Goal: Use online tool/utility: Utilize a website feature to perform a specific function

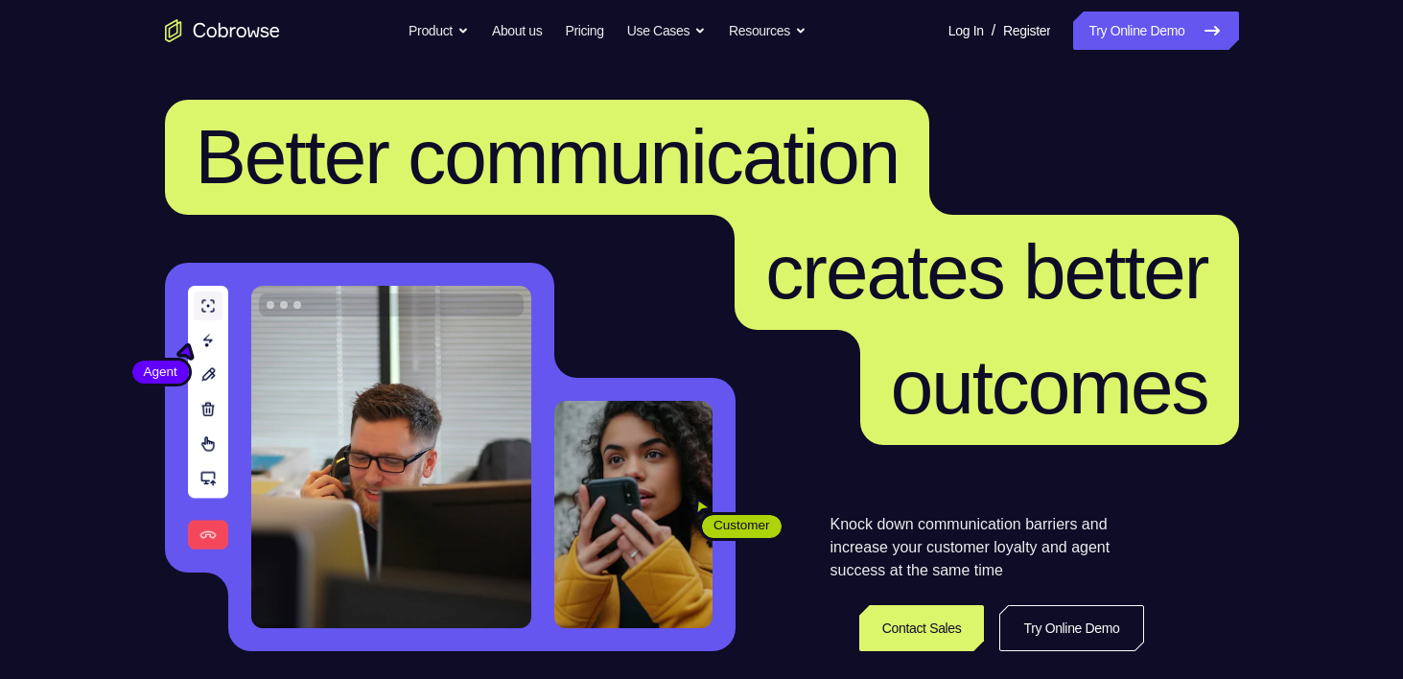
click at [1145, 22] on link "Try Online Demo" at bounding box center [1155, 31] width 165 height 38
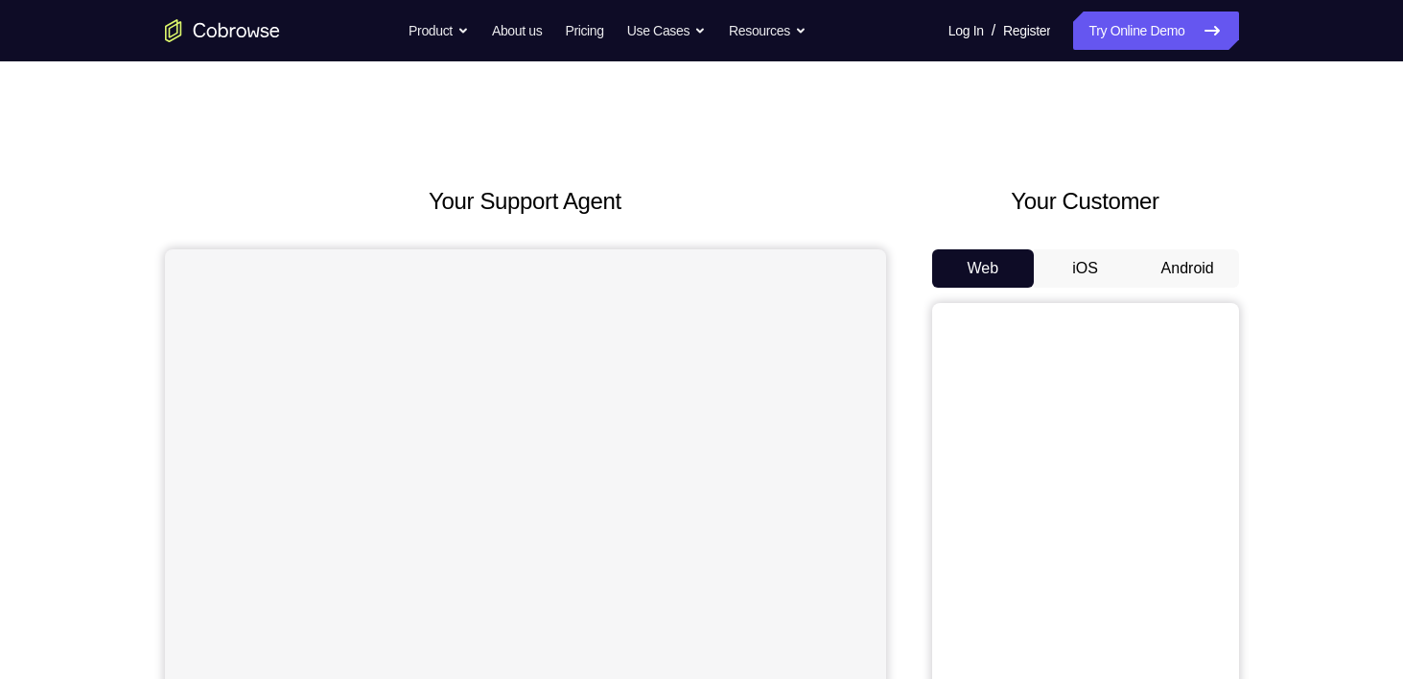
click at [1181, 268] on button "Android" at bounding box center [1187, 268] width 103 height 38
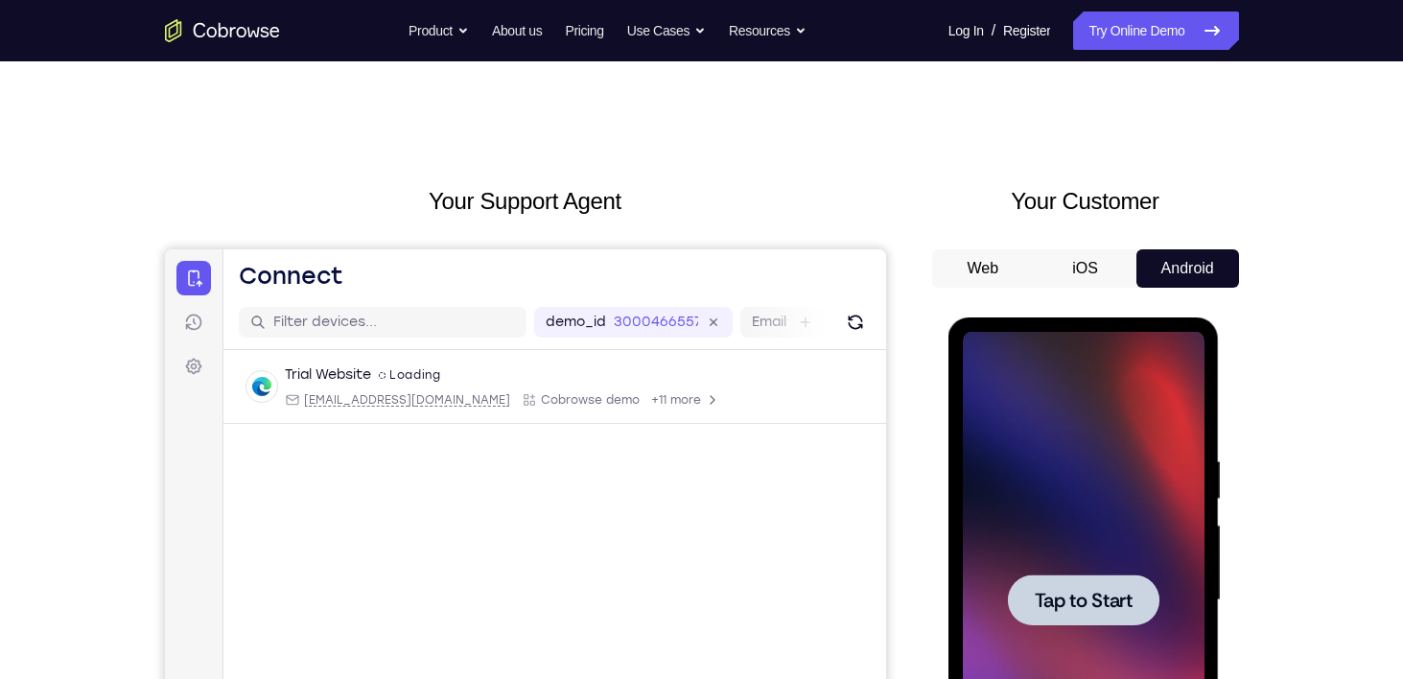
click at [1052, 583] on div at bounding box center [1083, 599] width 151 height 51
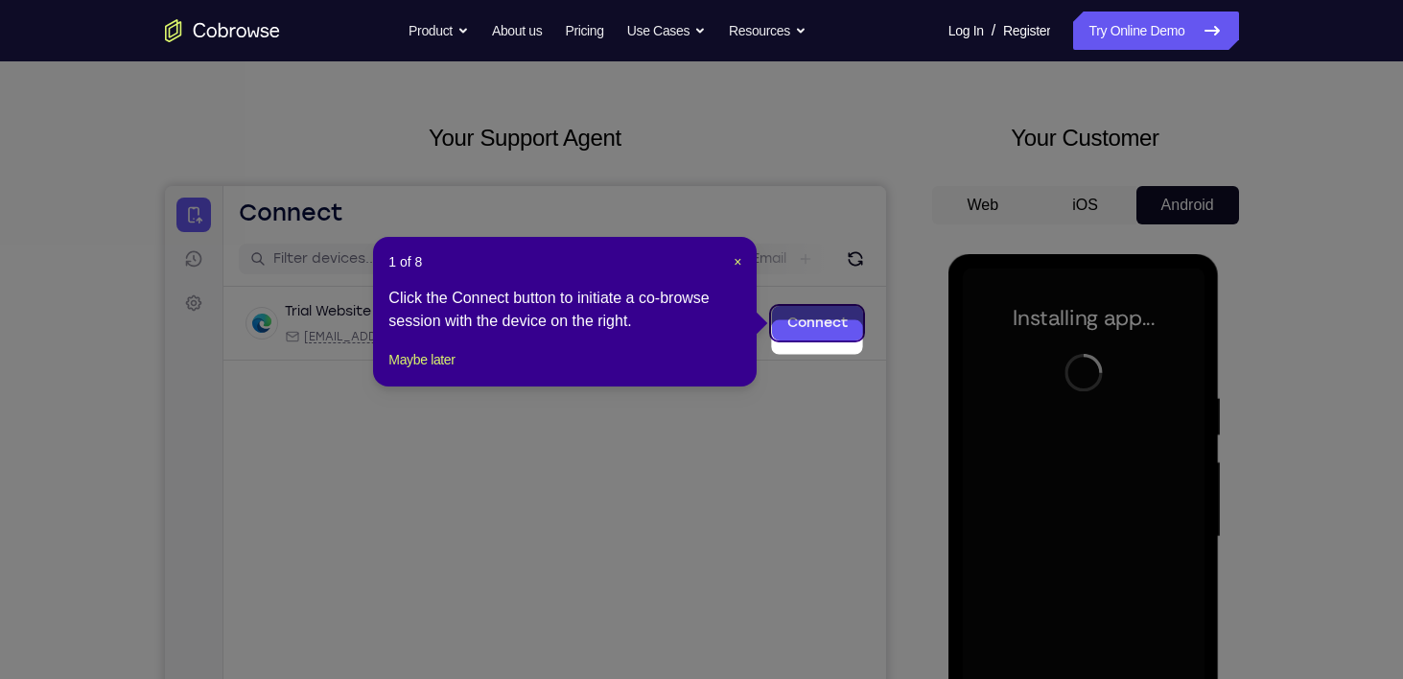
scroll to position [44, 0]
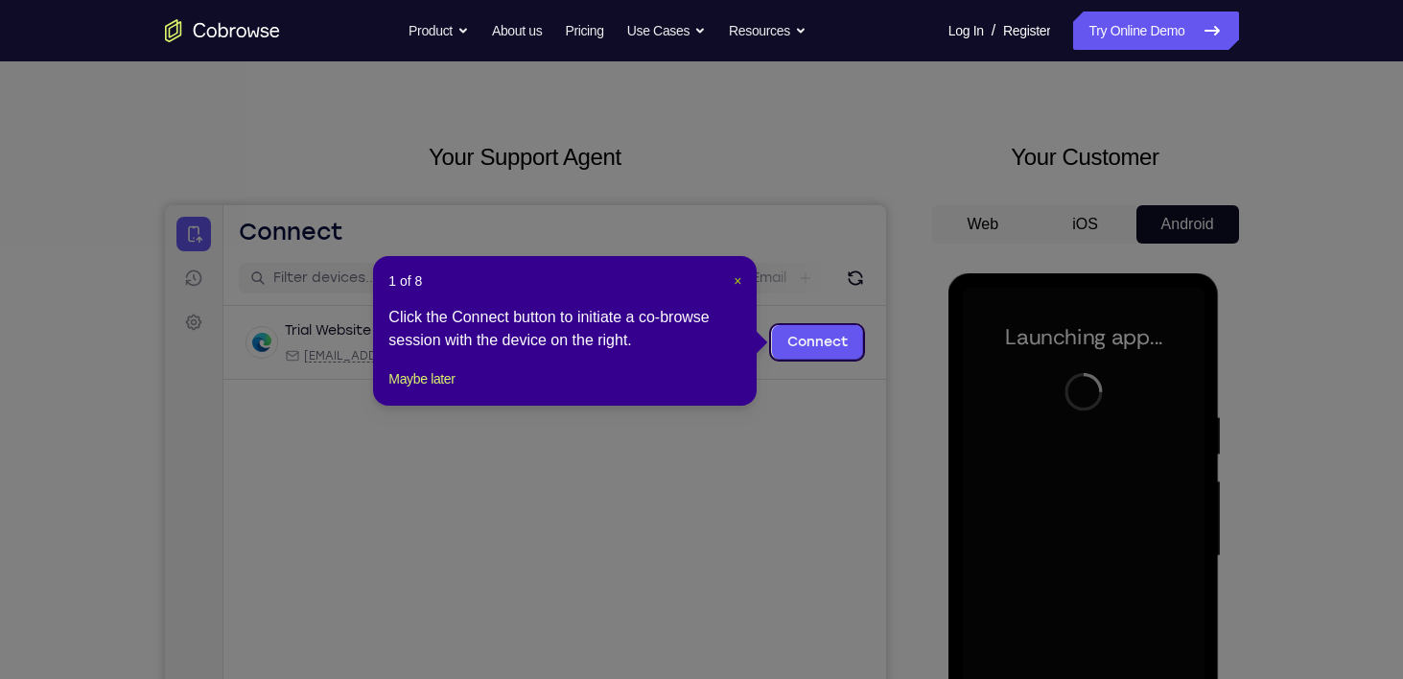
click at [737, 279] on span "×" at bounding box center [738, 280] width 8 height 15
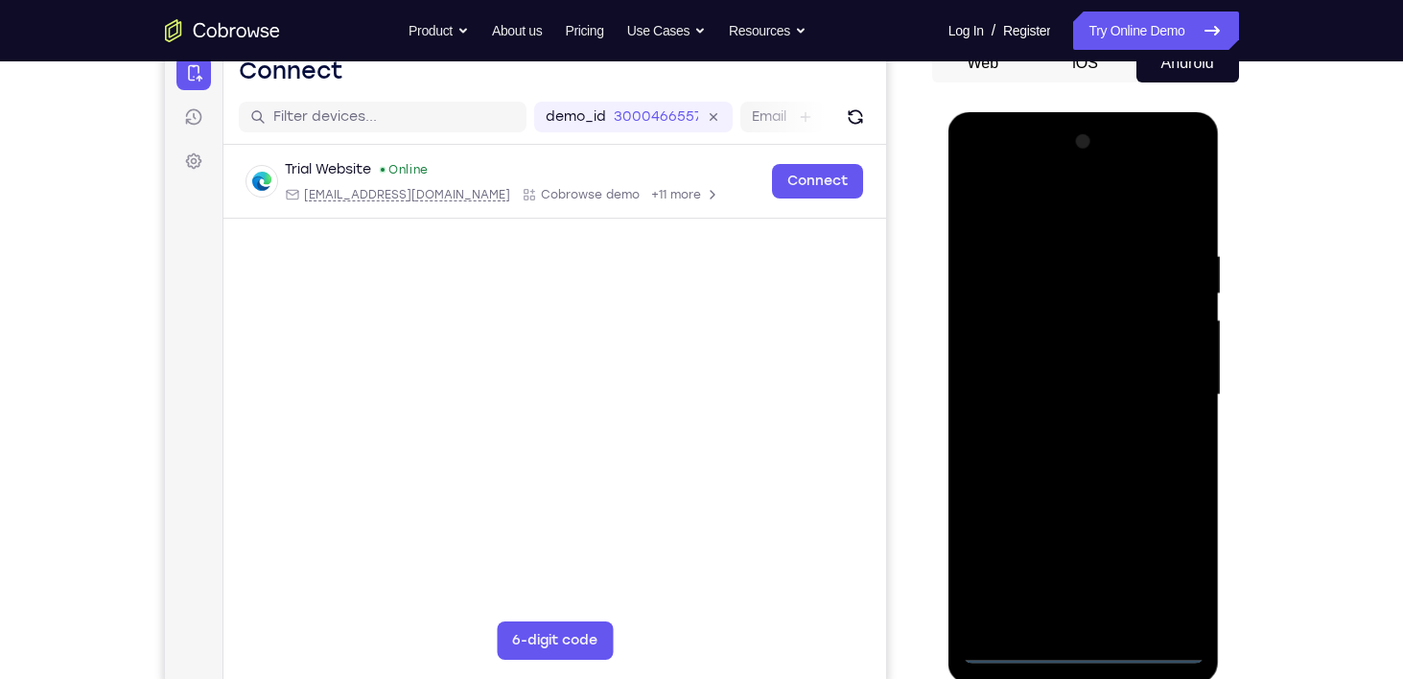
scroll to position [272, 0]
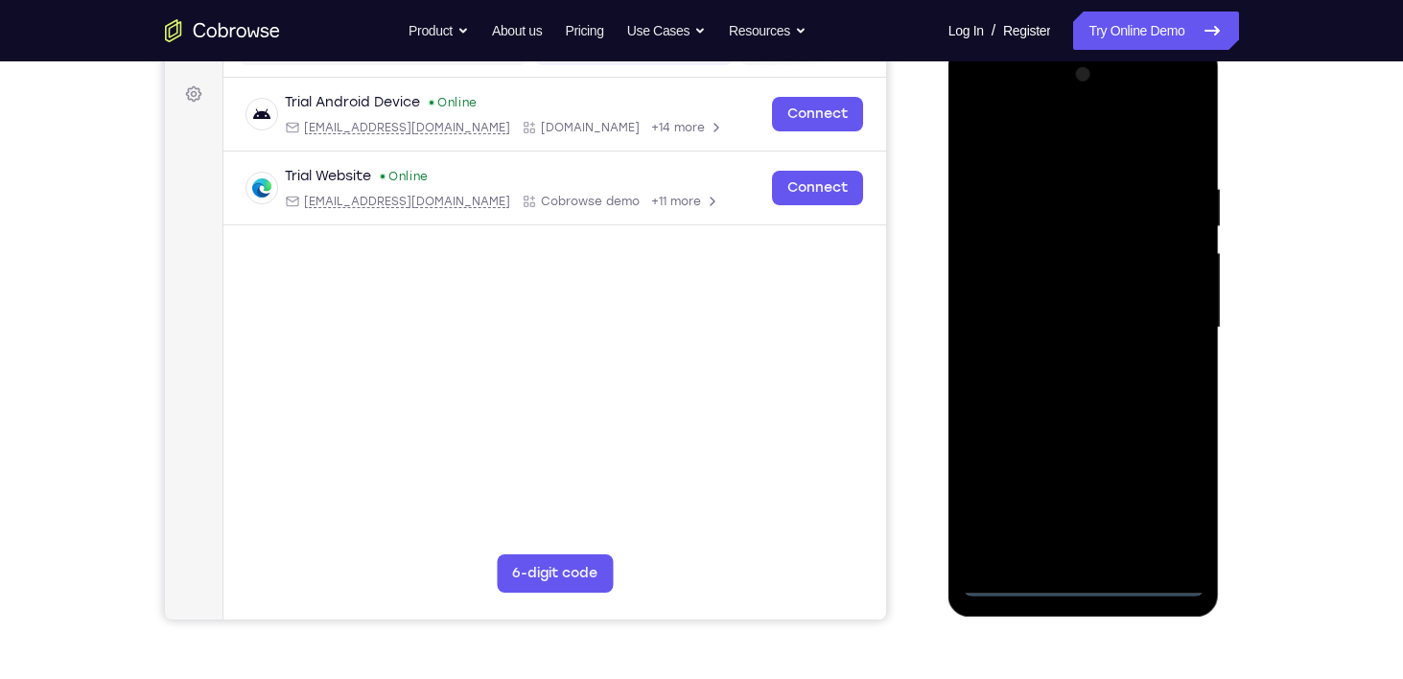
click at [1066, 583] on div at bounding box center [1084, 327] width 242 height 537
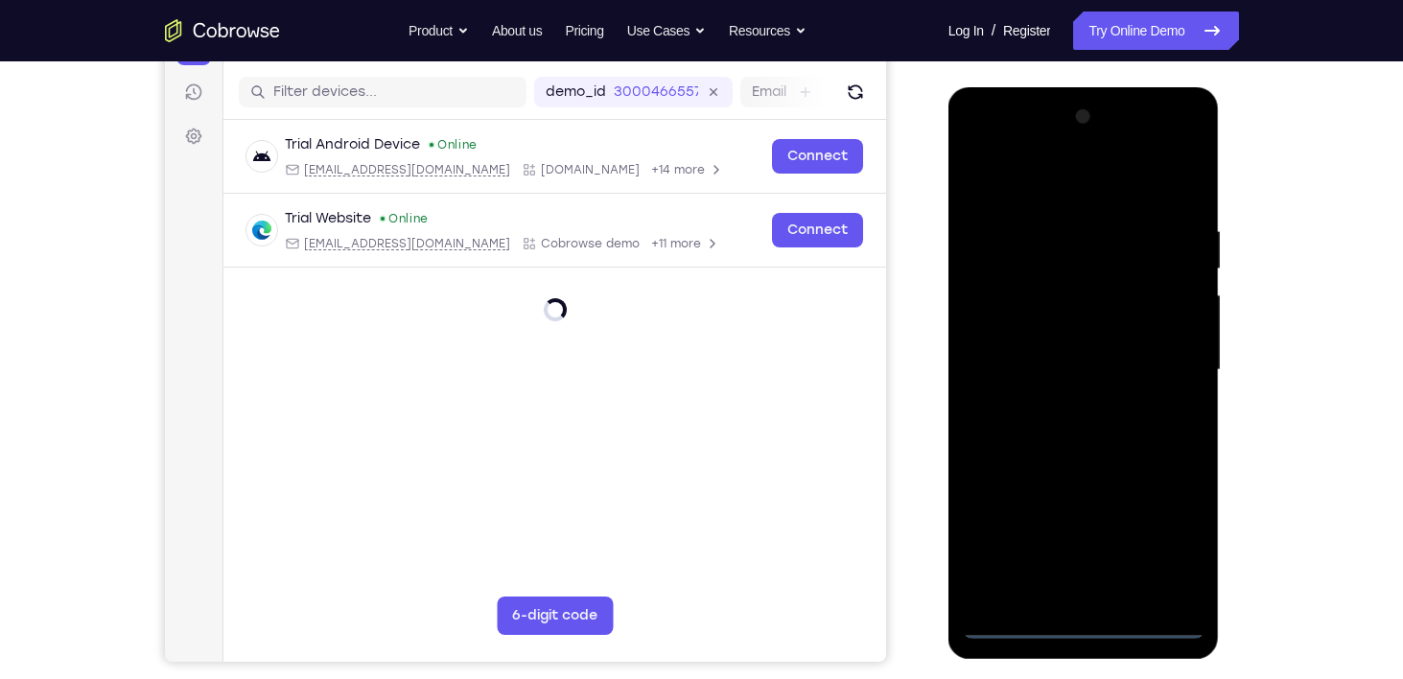
scroll to position [229, 0]
click at [1164, 539] on div at bounding box center [1084, 371] width 242 height 537
click at [1032, 190] on div at bounding box center [1084, 371] width 242 height 537
click at [1161, 367] on div at bounding box center [1084, 371] width 242 height 537
click at [1058, 405] on div at bounding box center [1084, 371] width 242 height 537
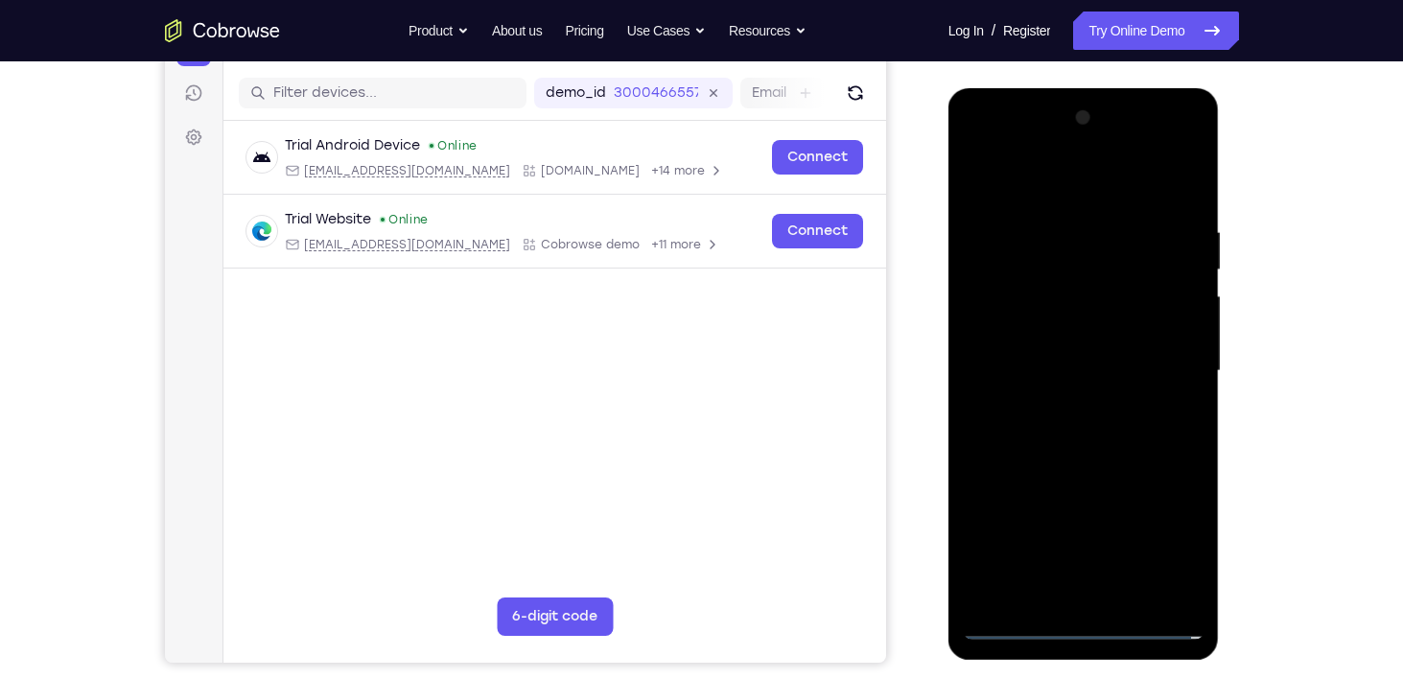
click at [1048, 353] on div at bounding box center [1084, 371] width 242 height 537
click at [1028, 329] on div at bounding box center [1084, 371] width 242 height 537
click at [1067, 382] on div at bounding box center [1084, 371] width 242 height 537
click at [1076, 430] on div at bounding box center [1084, 371] width 242 height 537
click at [1061, 414] on div at bounding box center [1084, 371] width 242 height 537
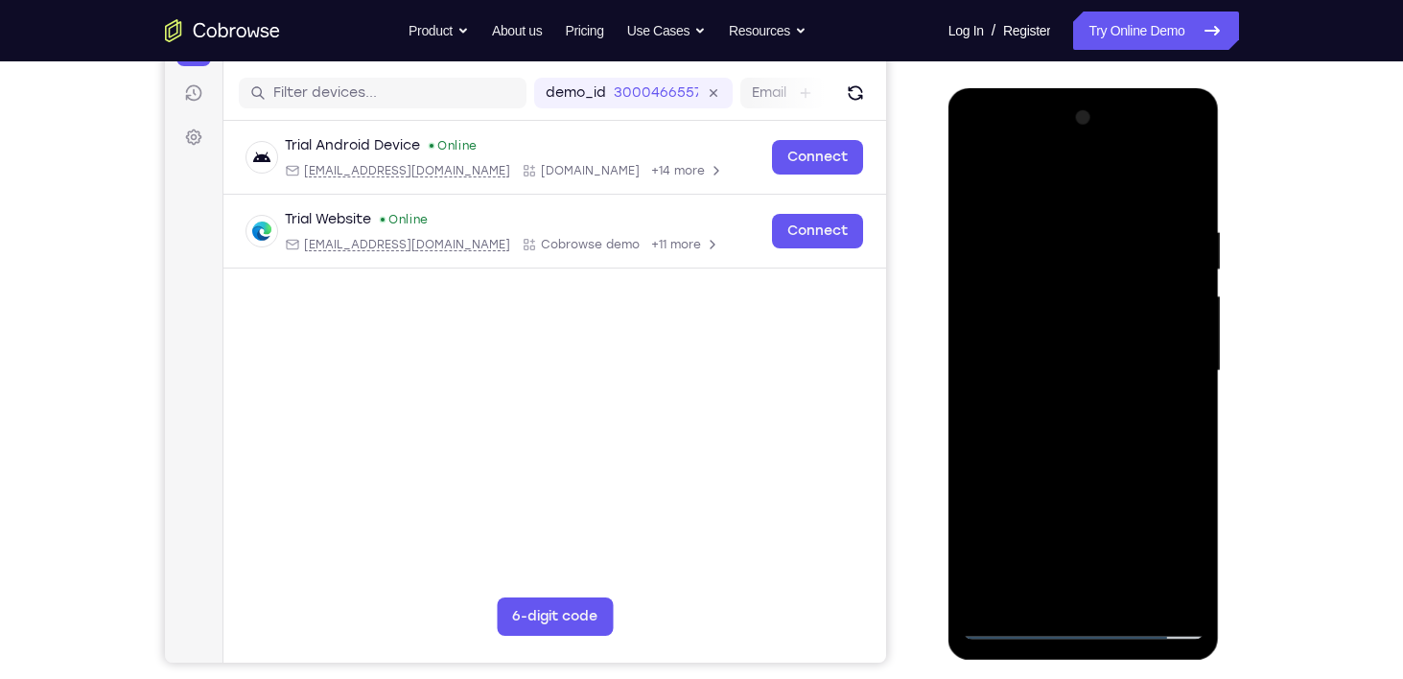
click at [1077, 448] on div at bounding box center [1084, 371] width 242 height 537
click at [1133, 591] on div at bounding box center [1084, 371] width 242 height 537
click at [1071, 467] on div at bounding box center [1084, 371] width 242 height 537
click at [1082, 518] on div at bounding box center [1084, 371] width 242 height 537
click at [978, 170] on div at bounding box center [1084, 371] width 242 height 537
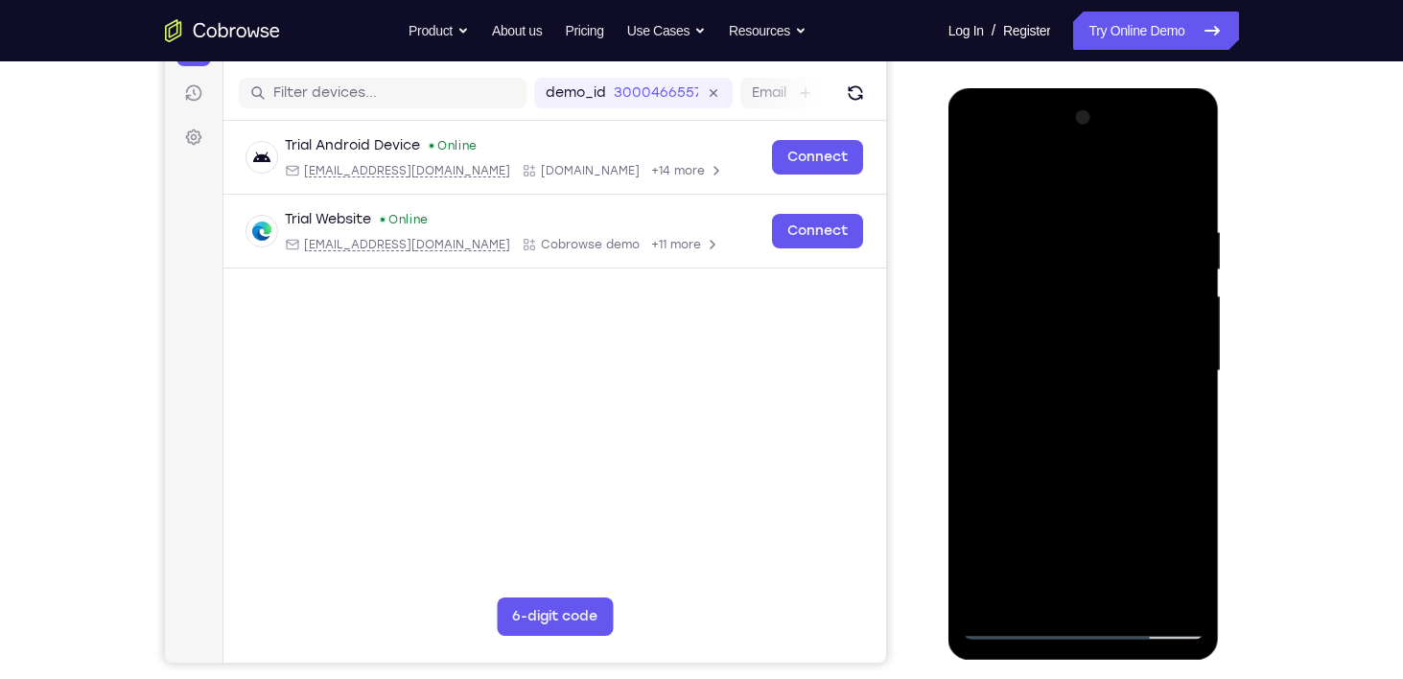
click at [978, 170] on div at bounding box center [1084, 371] width 242 height 537
click at [1184, 181] on div at bounding box center [1084, 371] width 242 height 537
click at [978, 170] on div at bounding box center [1084, 371] width 242 height 537
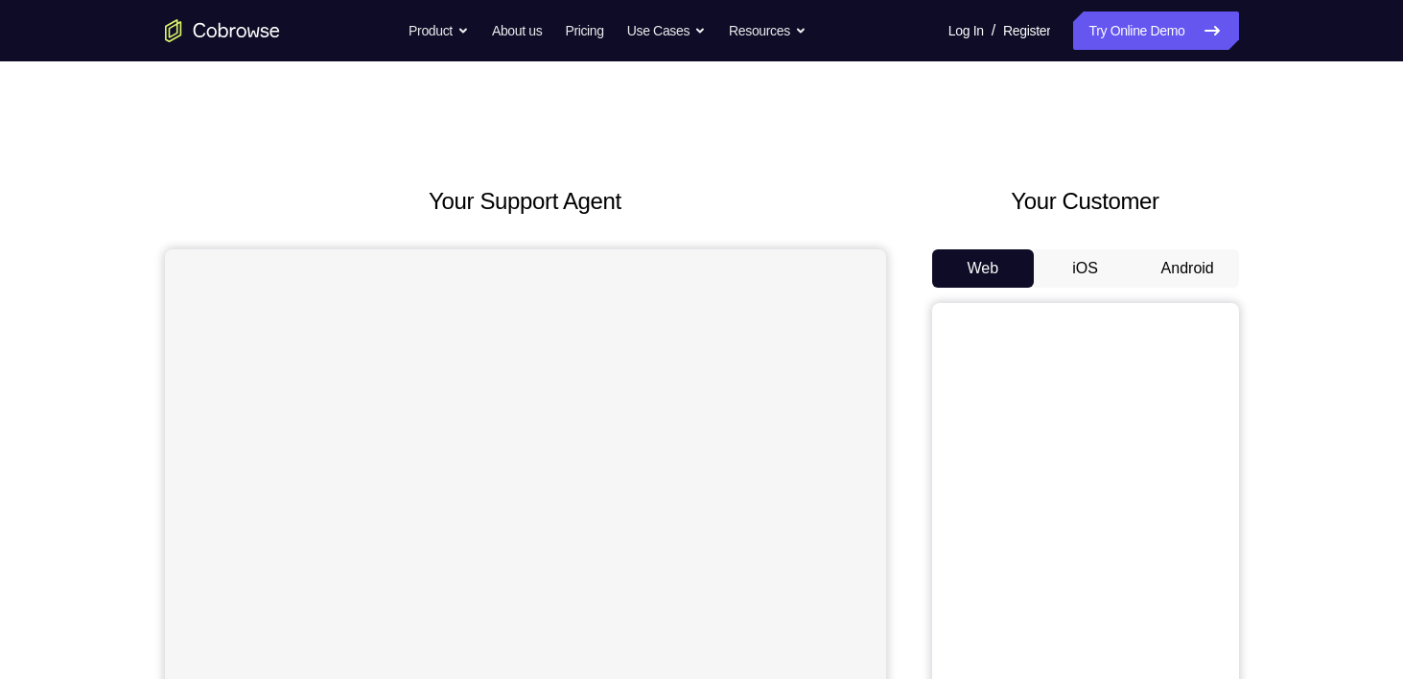
click at [1157, 268] on button "Android" at bounding box center [1187, 268] width 103 height 38
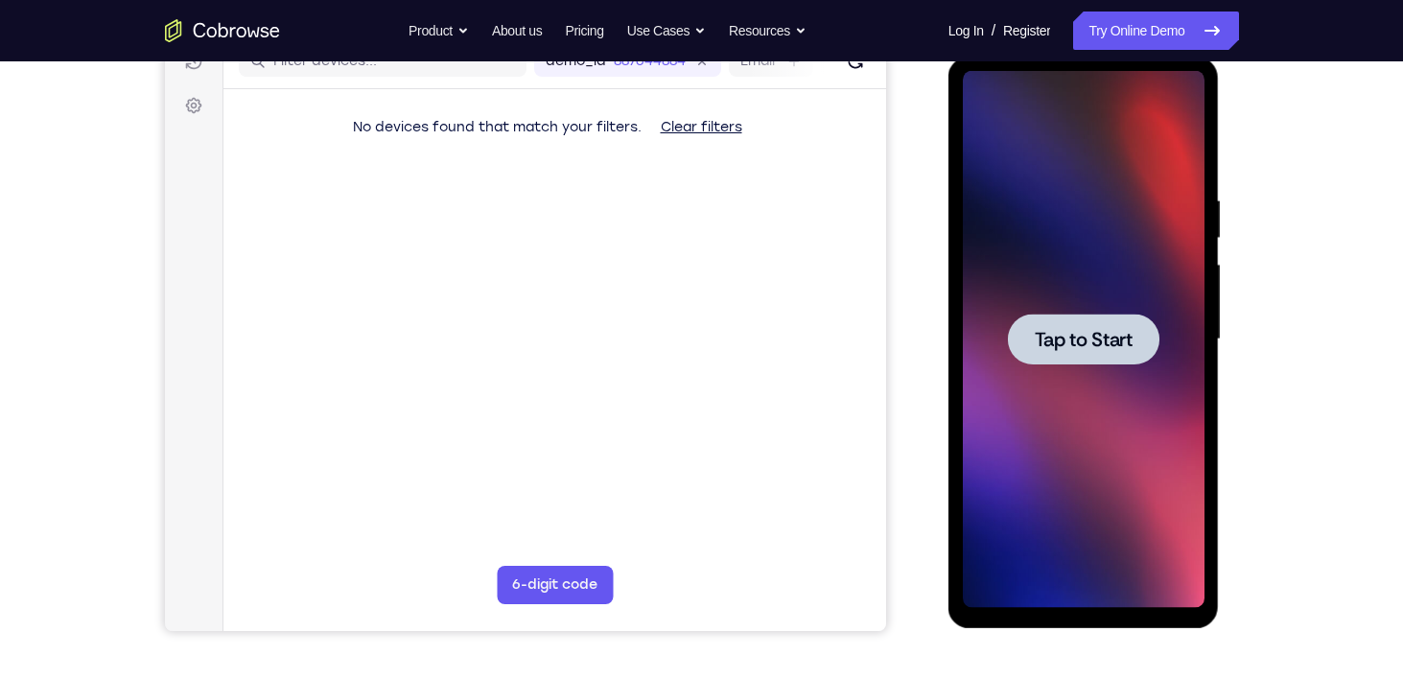
click at [1063, 368] on div at bounding box center [1084, 339] width 242 height 537
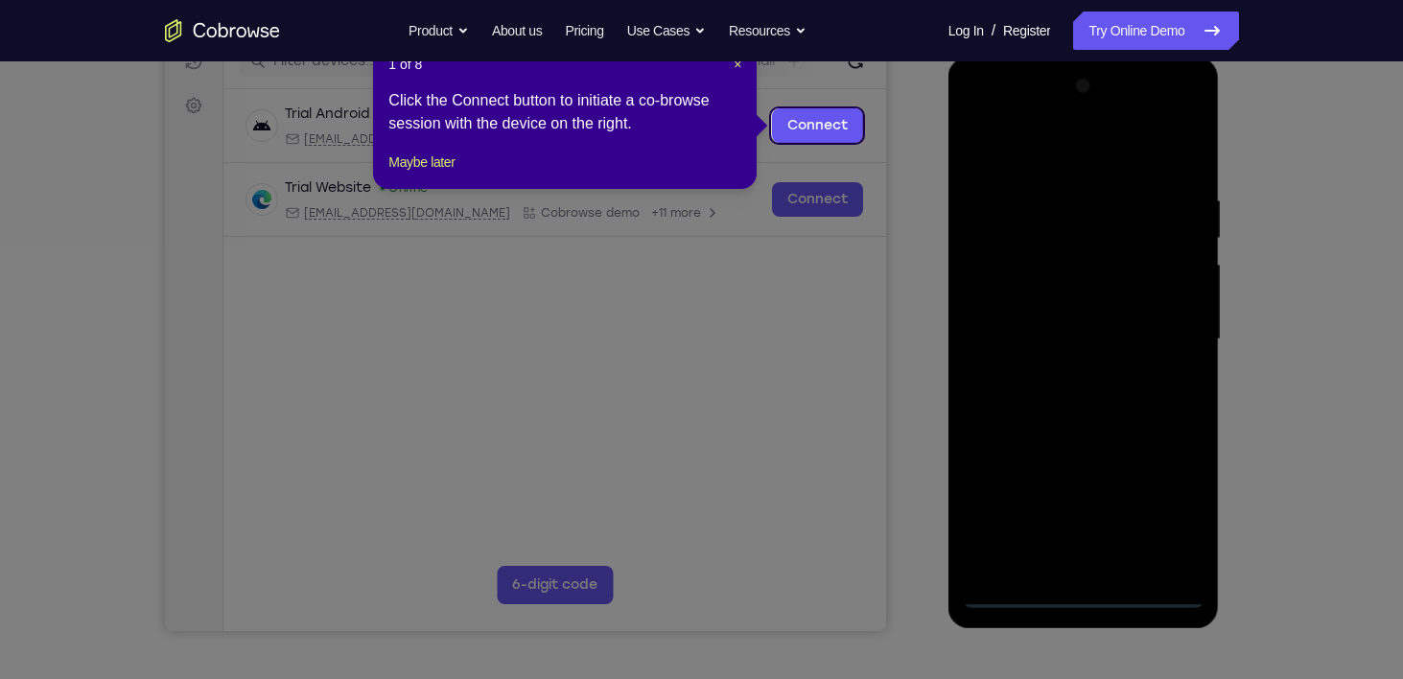
click at [1089, 584] on icon at bounding box center [708, 339] width 1417 height 679
click at [814, 121] on link "Connect" at bounding box center [816, 125] width 91 height 35
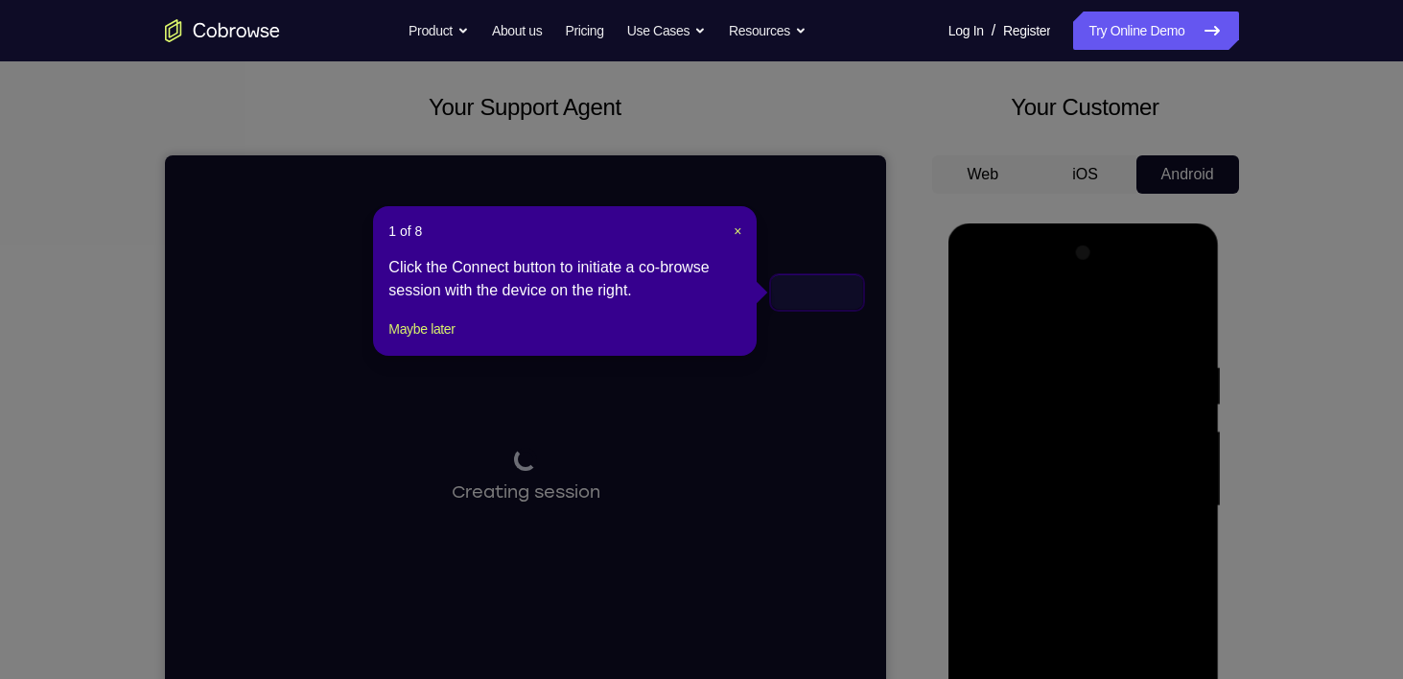
scroll to position [95, 0]
click at [731, 233] on header "1 of 8 ×" at bounding box center [564, 230] width 353 height 19
click at [737, 233] on span "×" at bounding box center [738, 229] width 8 height 15
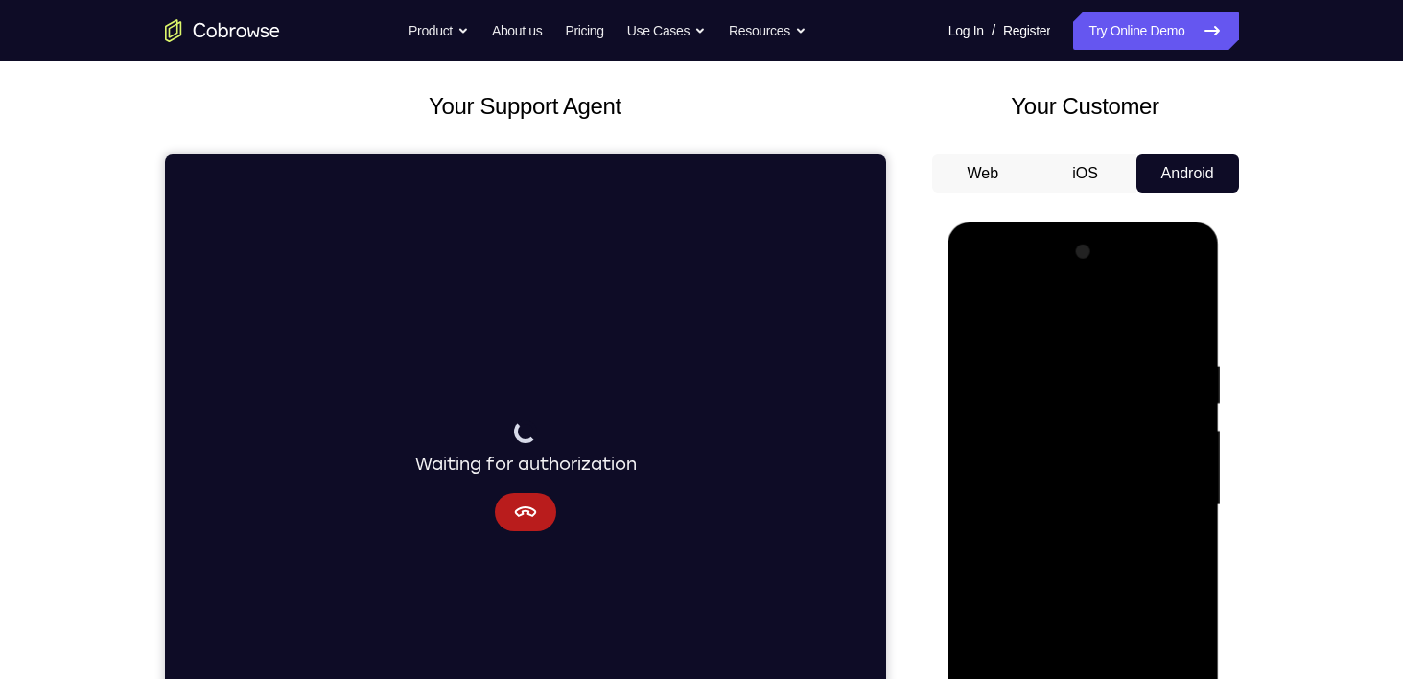
scroll to position [272, 0]
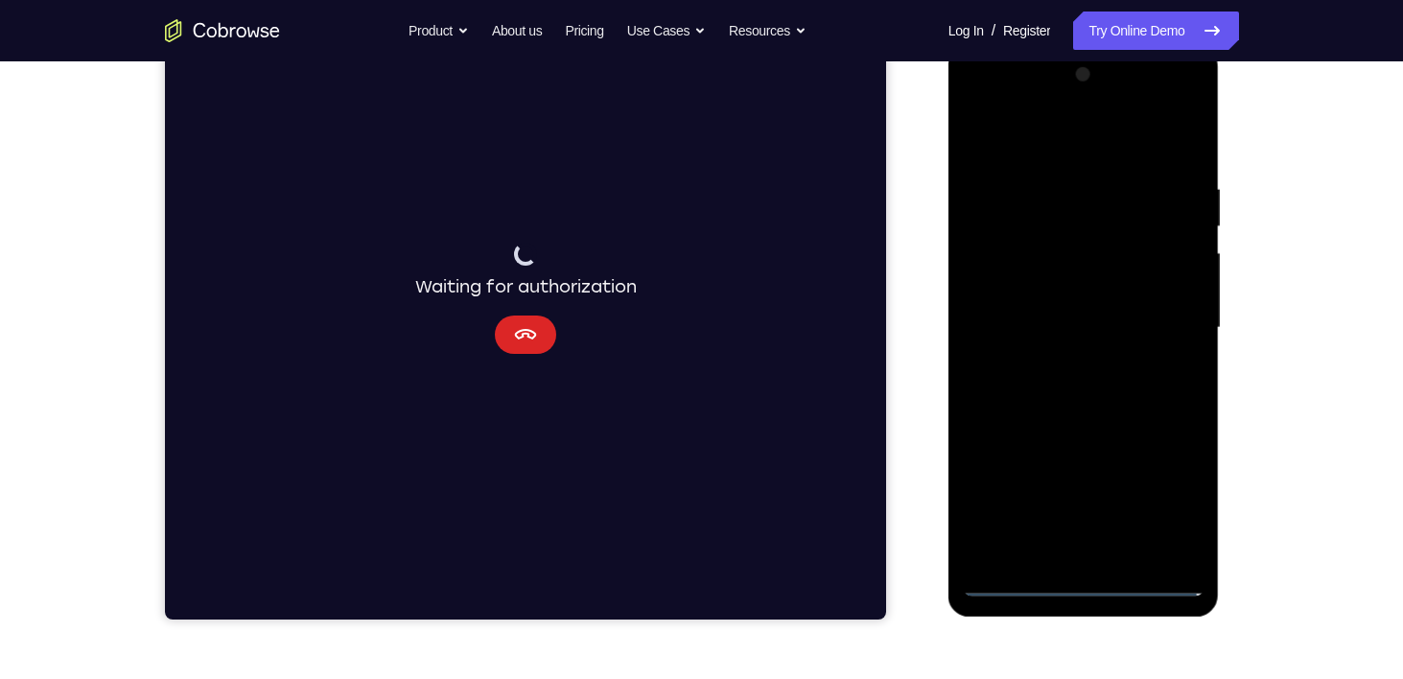
click at [513, 343] on icon "Cancel" at bounding box center [524, 334] width 23 height 23
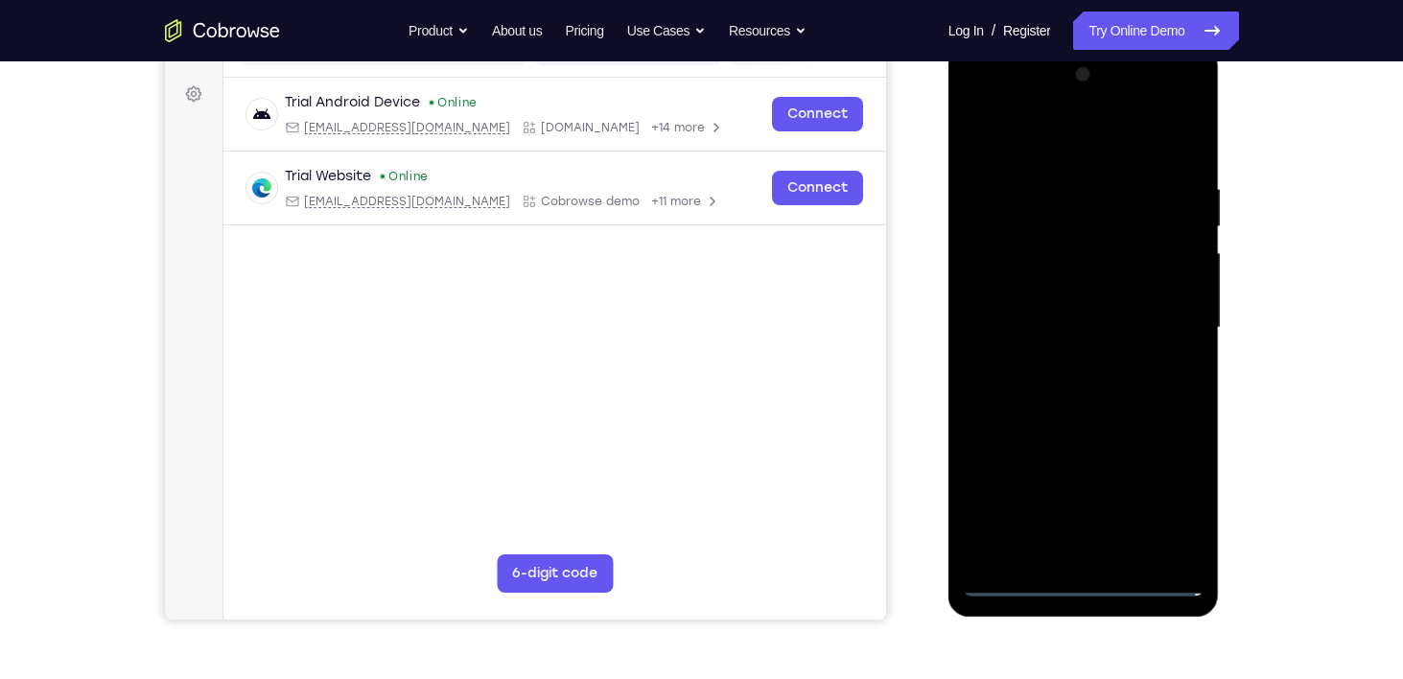
click at [1088, 575] on div at bounding box center [1084, 327] width 242 height 537
click at [1081, 576] on div at bounding box center [1084, 327] width 242 height 537
click at [1176, 490] on div at bounding box center [1084, 327] width 242 height 537
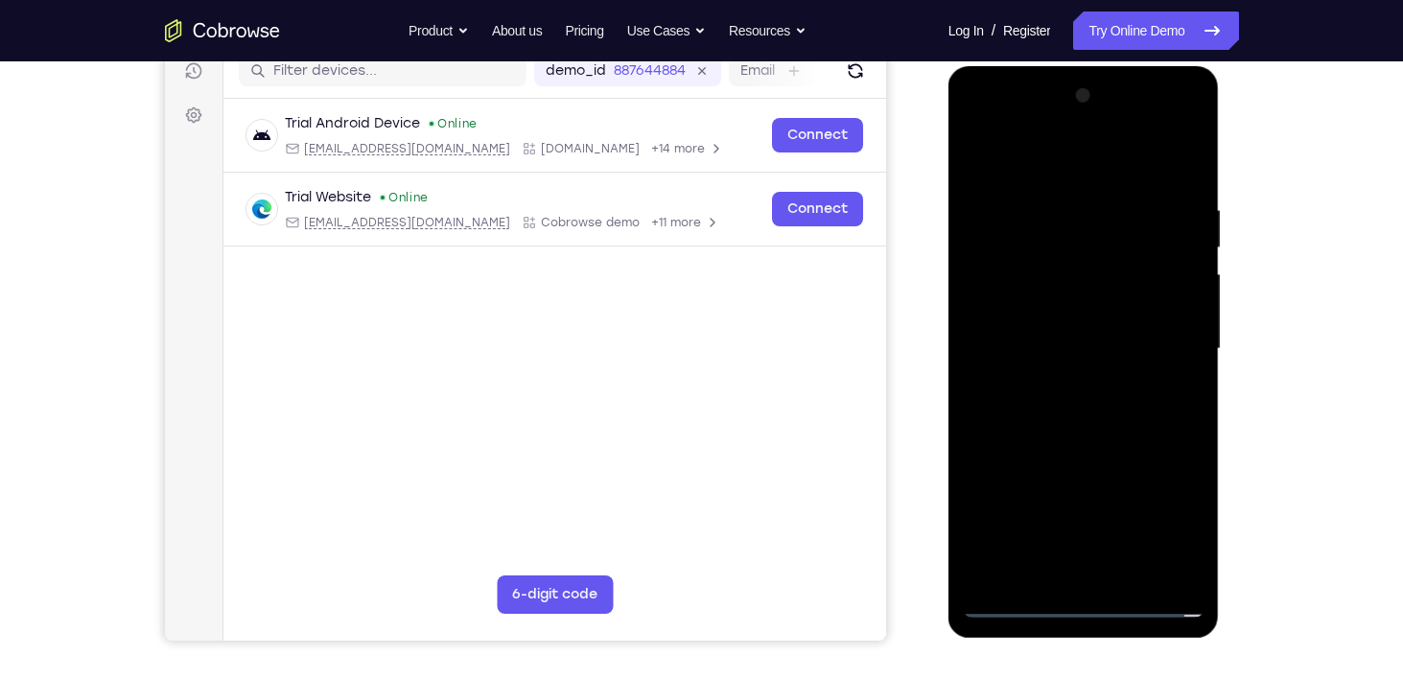
scroll to position [250, 0]
click at [986, 128] on div at bounding box center [1084, 350] width 242 height 537
click at [1159, 342] on div at bounding box center [1084, 350] width 242 height 537
click at [1060, 383] on div at bounding box center [1084, 350] width 242 height 537
click at [1083, 326] on div at bounding box center [1084, 350] width 242 height 537
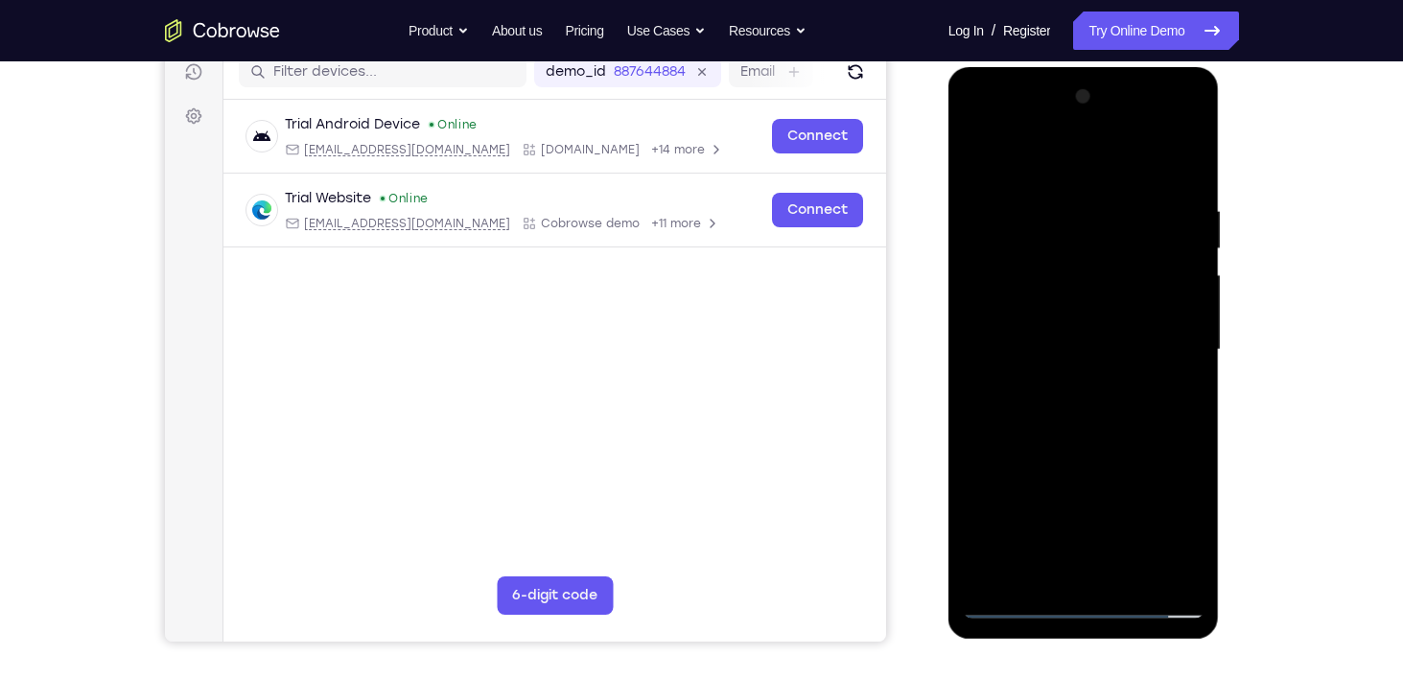
click at [1058, 378] on div at bounding box center [1084, 350] width 242 height 537
click at [1025, 338] on div at bounding box center [1084, 350] width 242 height 537
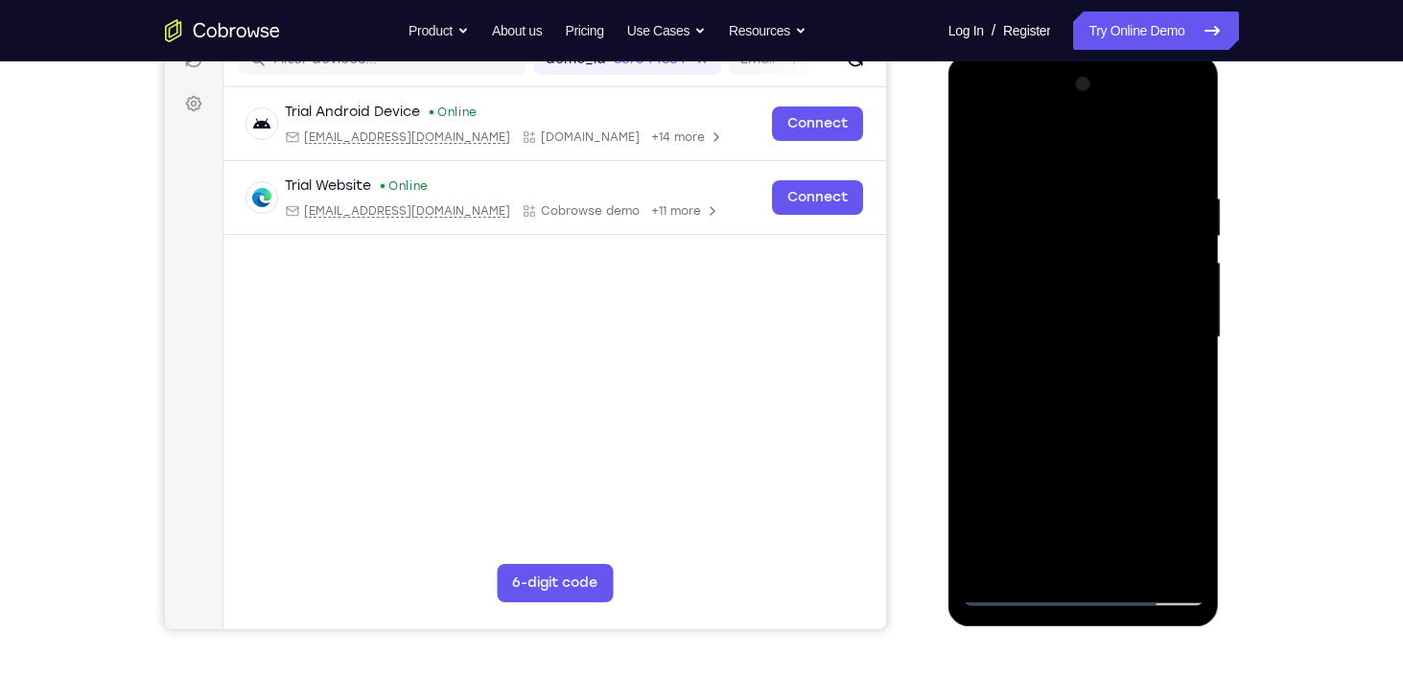
scroll to position [264, 0]
click at [1182, 180] on div at bounding box center [1084, 336] width 242 height 537
click at [1132, 557] on div at bounding box center [1084, 336] width 242 height 537
click at [1089, 434] on div at bounding box center [1084, 336] width 242 height 537
click at [1098, 326] on div at bounding box center [1084, 336] width 242 height 537
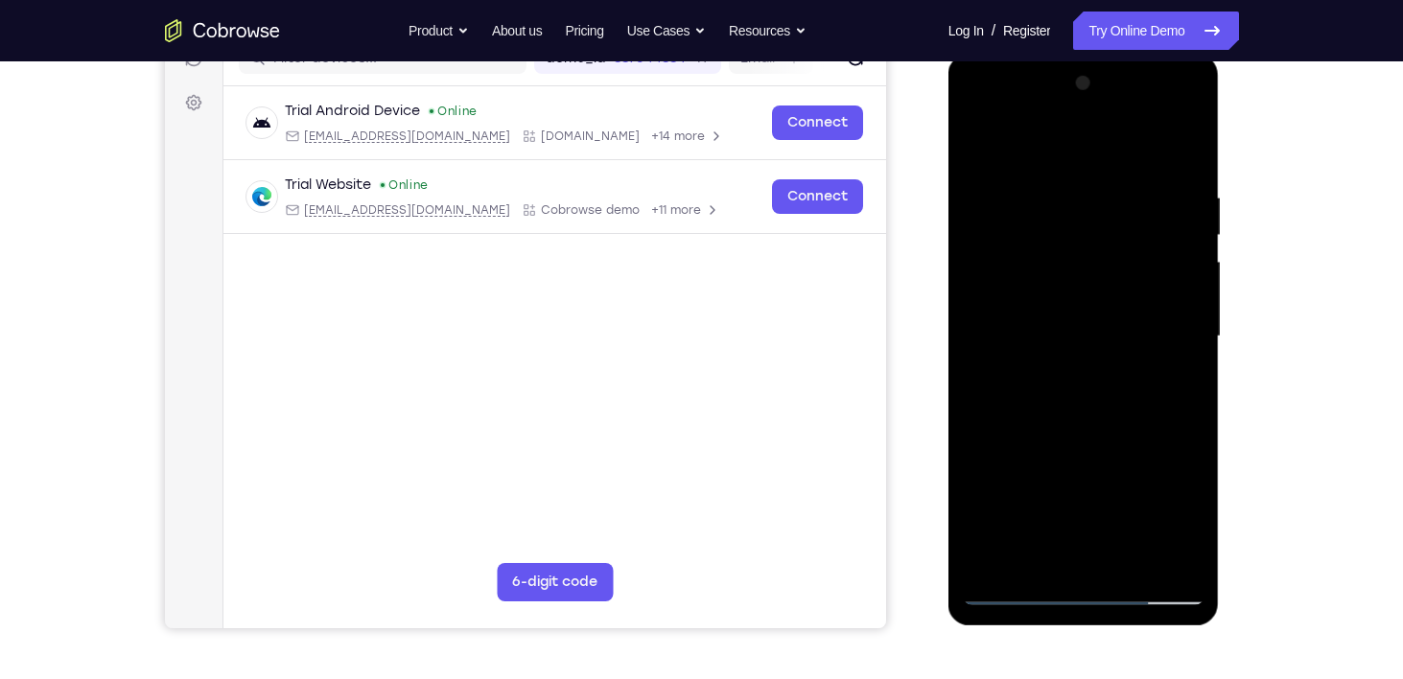
click at [1029, 552] on div at bounding box center [1084, 336] width 242 height 537
click at [1167, 384] on div at bounding box center [1084, 336] width 242 height 537
click at [1057, 385] on div at bounding box center [1084, 336] width 242 height 537
click at [1168, 384] on div at bounding box center [1084, 336] width 242 height 537
click at [1161, 382] on div at bounding box center [1084, 336] width 242 height 537
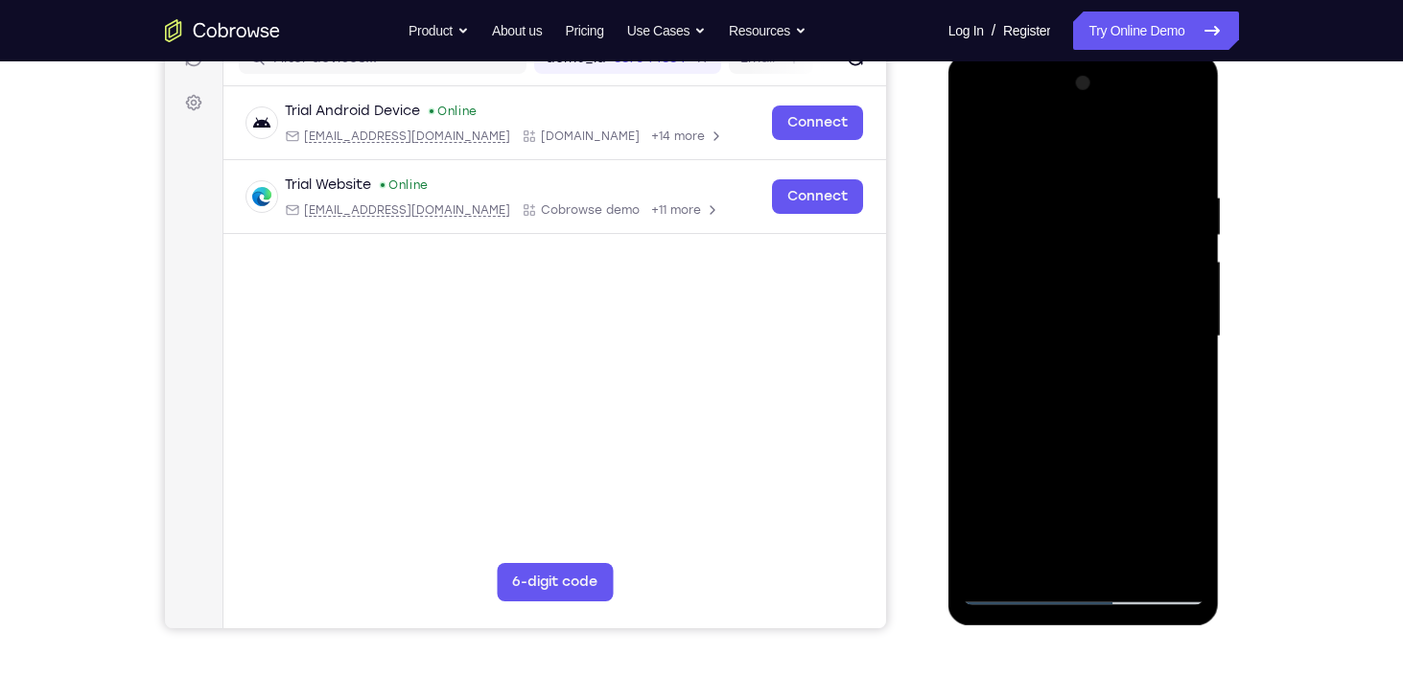
click at [1179, 388] on div at bounding box center [1084, 336] width 242 height 537
click at [1172, 385] on div at bounding box center [1084, 336] width 242 height 537
click at [1163, 388] on div at bounding box center [1084, 336] width 242 height 537
click at [1180, 377] on div at bounding box center [1084, 336] width 242 height 537
click at [1059, 384] on div at bounding box center [1084, 336] width 242 height 537
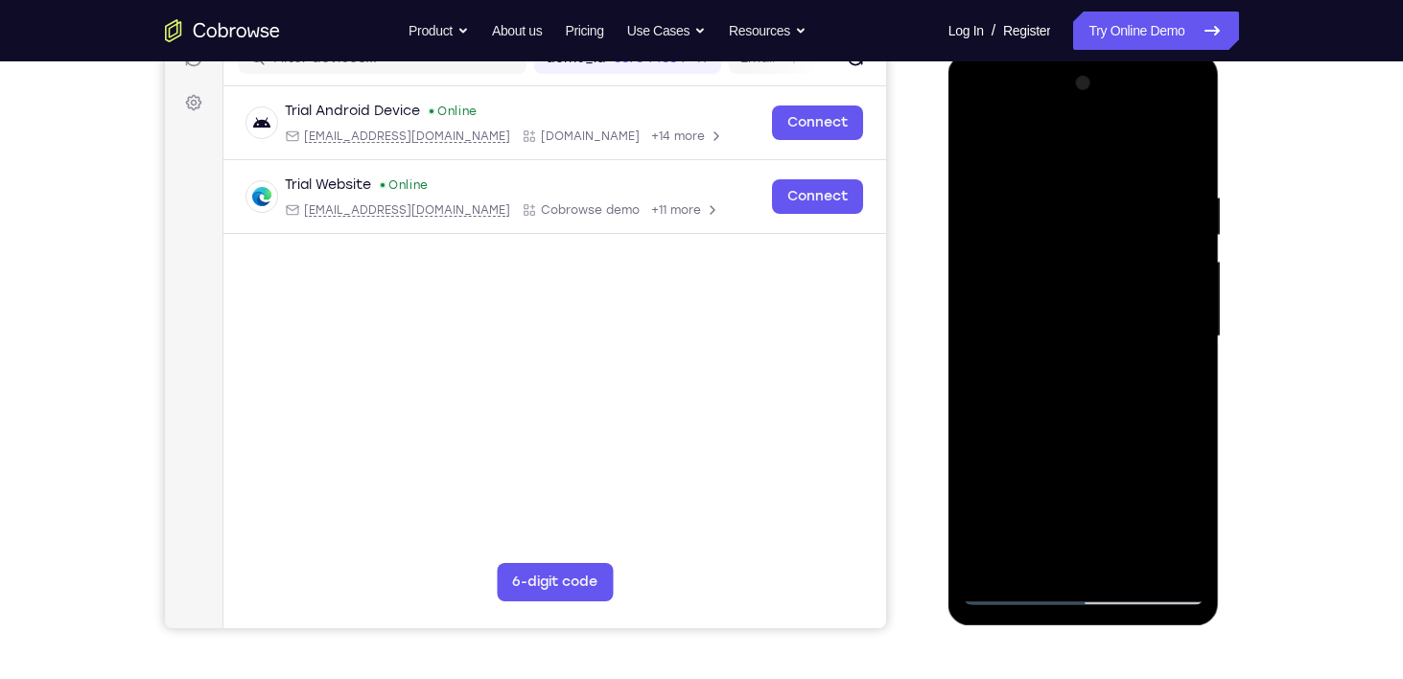
click at [1059, 384] on div at bounding box center [1084, 336] width 242 height 537
click at [1180, 379] on div at bounding box center [1084, 336] width 242 height 537
click at [1189, 524] on div at bounding box center [1084, 336] width 242 height 537
click at [1188, 519] on div at bounding box center [1084, 336] width 242 height 537
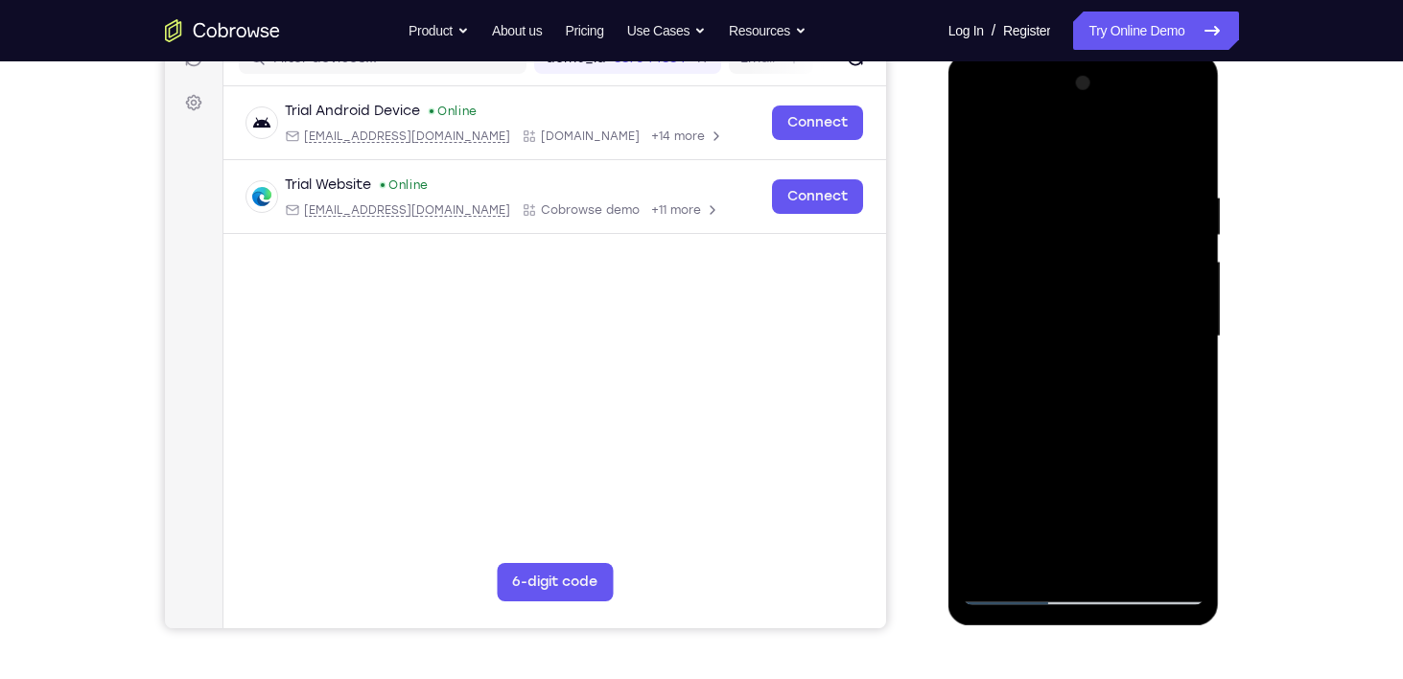
click at [1177, 387] on div at bounding box center [1084, 336] width 242 height 537
click at [1169, 380] on div at bounding box center [1084, 336] width 242 height 537
click at [1185, 517] on div at bounding box center [1084, 336] width 242 height 537
click at [1176, 385] on div at bounding box center [1084, 336] width 242 height 537
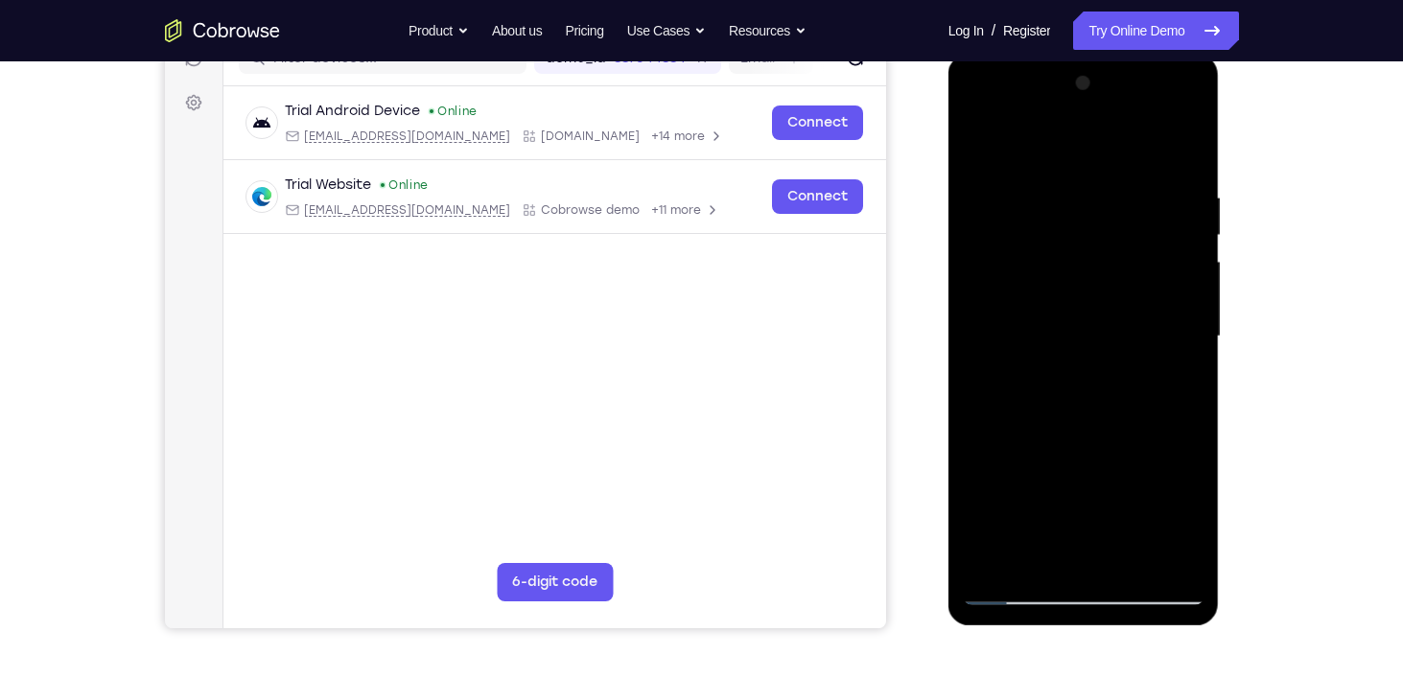
click at [986, 149] on div at bounding box center [1084, 336] width 242 height 537
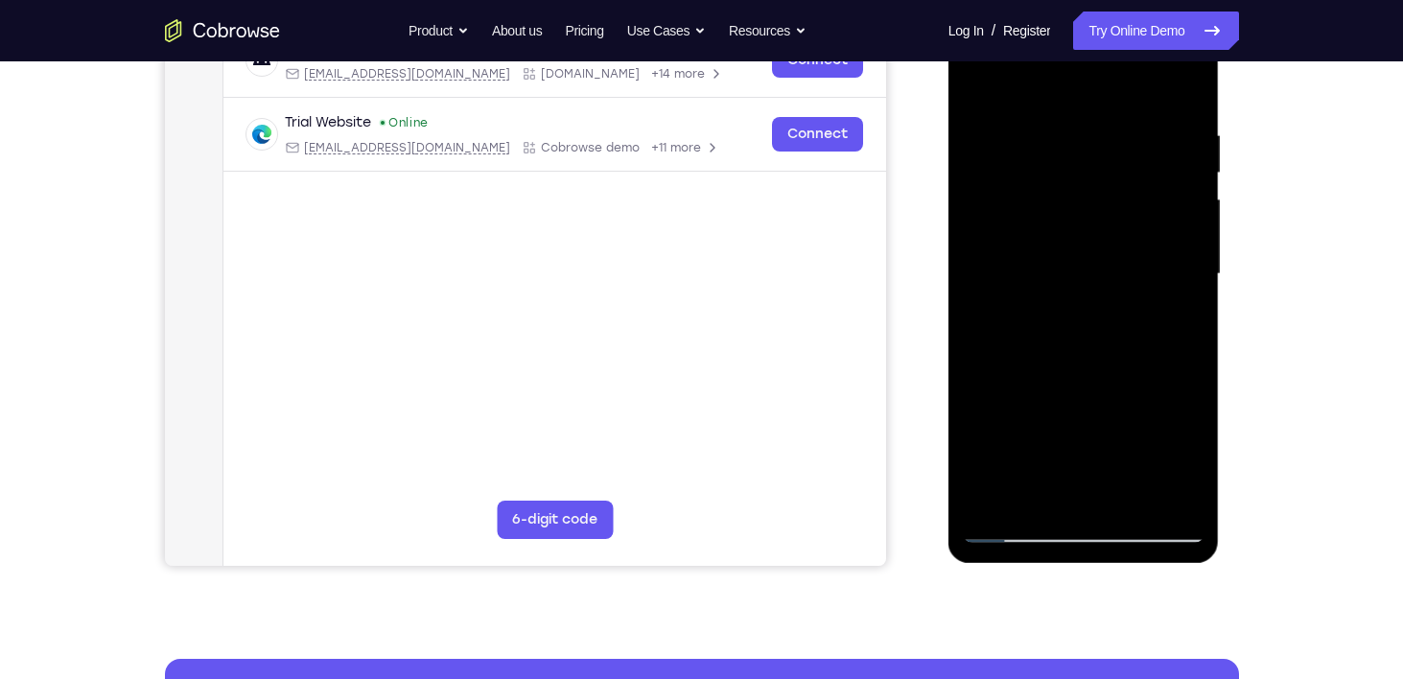
scroll to position [334, 0]
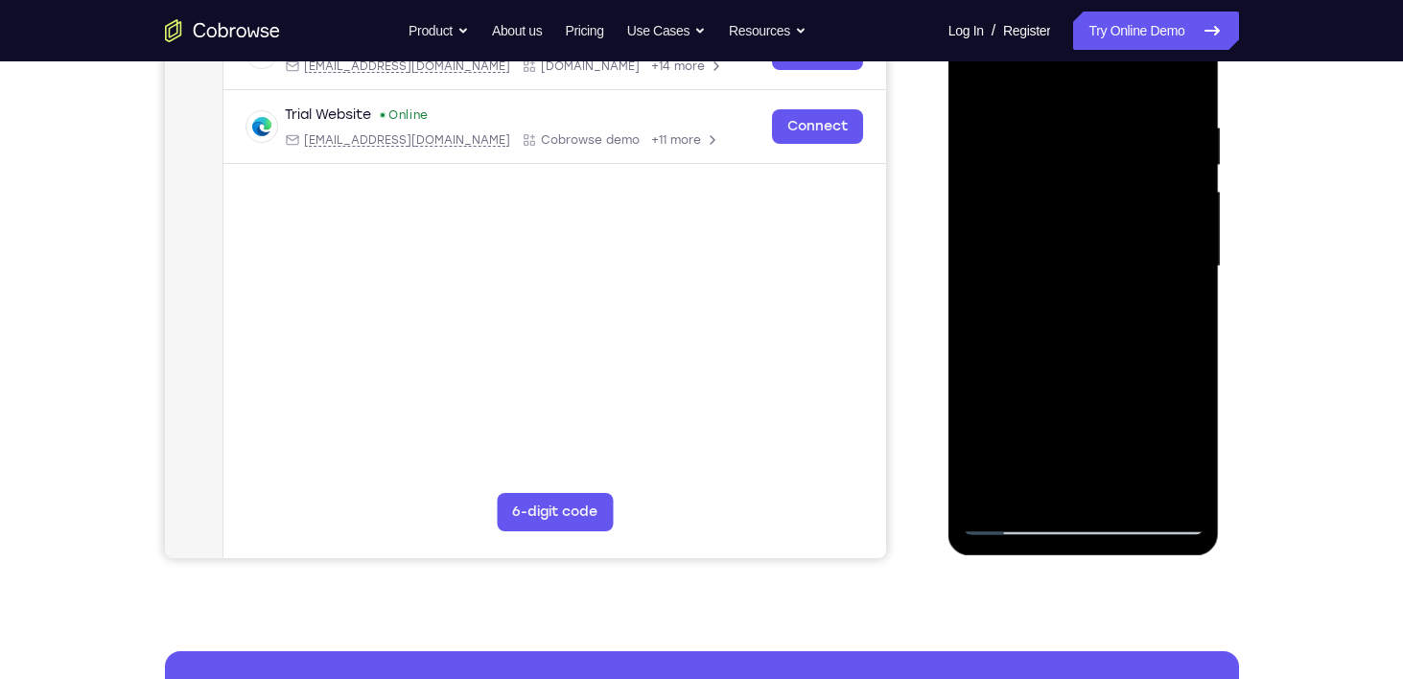
click at [1011, 516] on div at bounding box center [1084, 266] width 242 height 537
click at [1009, 524] on div at bounding box center [1084, 266] width 242 height 537
click at [1191, 73] on div at bounding box center [1084, 266] width 242 height 537
click at [1111, 178] on div at bounding box center [1084, 266] width 242 height 537
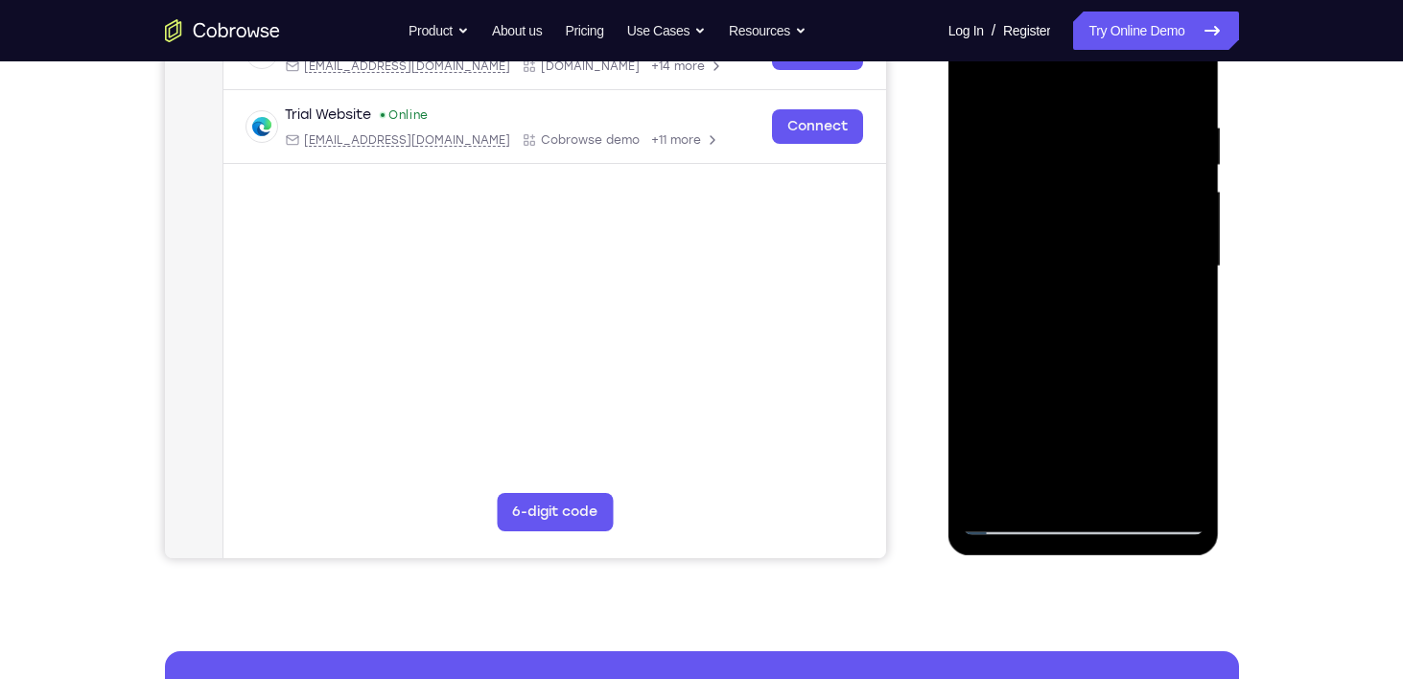
click at [1134, 490] on div at bounding box center [1084, 266] width 242 height 537
click at [1062, 215] on div at bounding box center [1084, 266] width 242 height 537
click at [1170, 310] on div at bounding box center [1084, 266] width 242 height 537
click at [1189, 448] on div at bounding box center [1084, 266] width 242 height 537
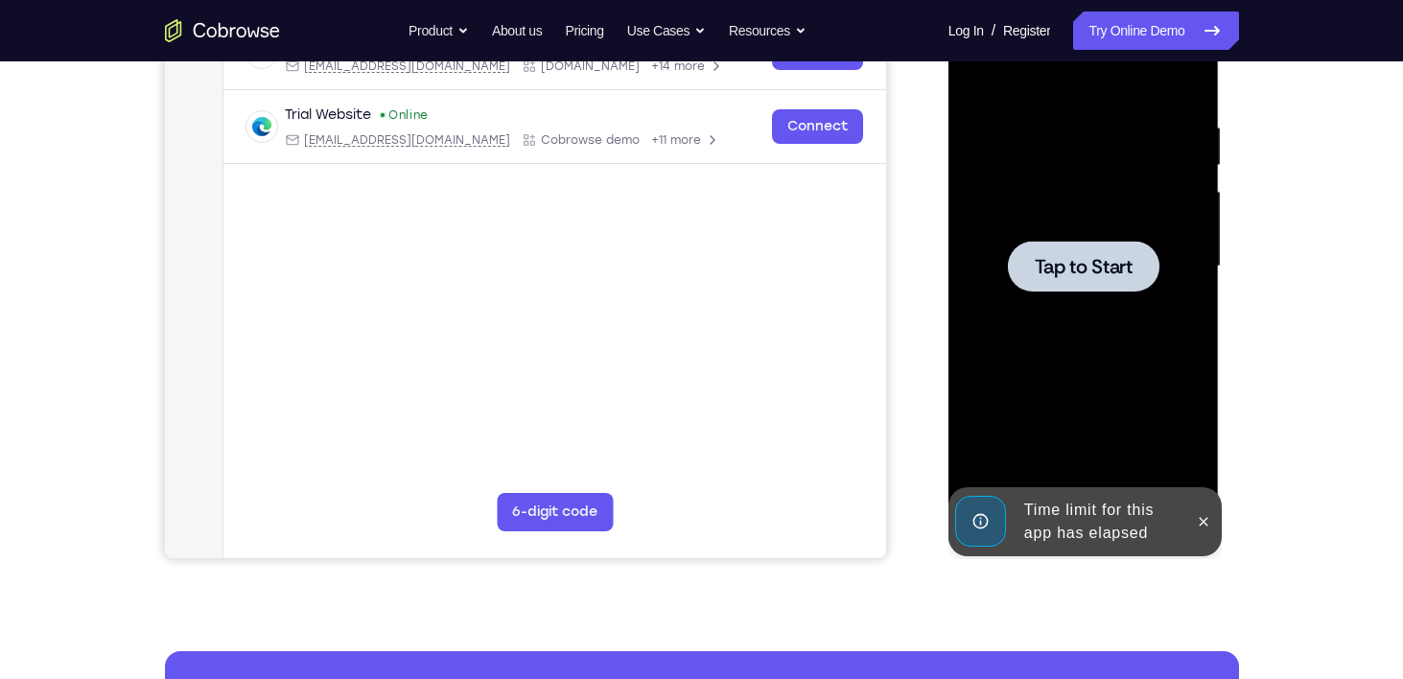
click at [1090, 301] on div at bounding box center [1084, 266] width 242 height 537
